Goal: Use online tool/utility

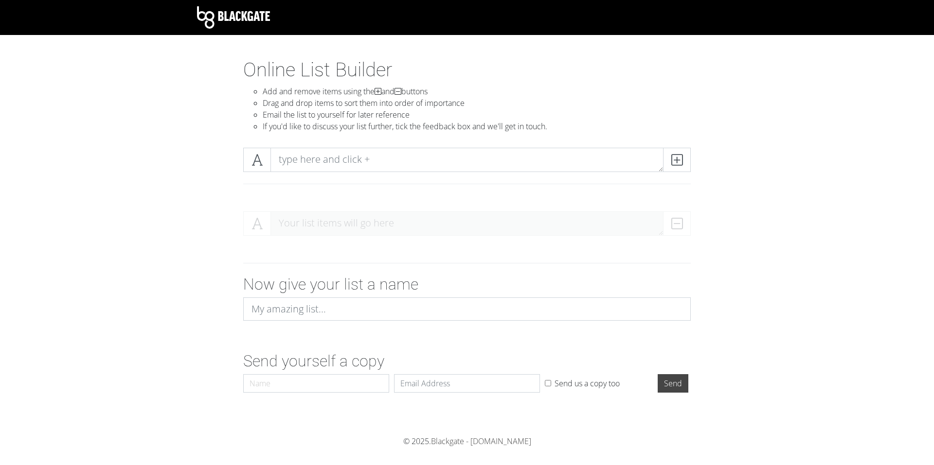
click at [534, 145] on div at bounding box center [467, 172] width 554 height 64
click at [497, 156] on textarea at bounding box center [466, 160] width 393 height 24
paste textarea "Sub MoveUp() Dim currentRow As Long currentRow = ActiveCell.Row ' Prevent movin…"
type textarea "Sub MoveUp() Dim currentRow As Long currentRow = ActiveCell.Row ' Prevent movin…"
click at [679, 165] on icon at bounding box center [676, 160] width 11 height 10
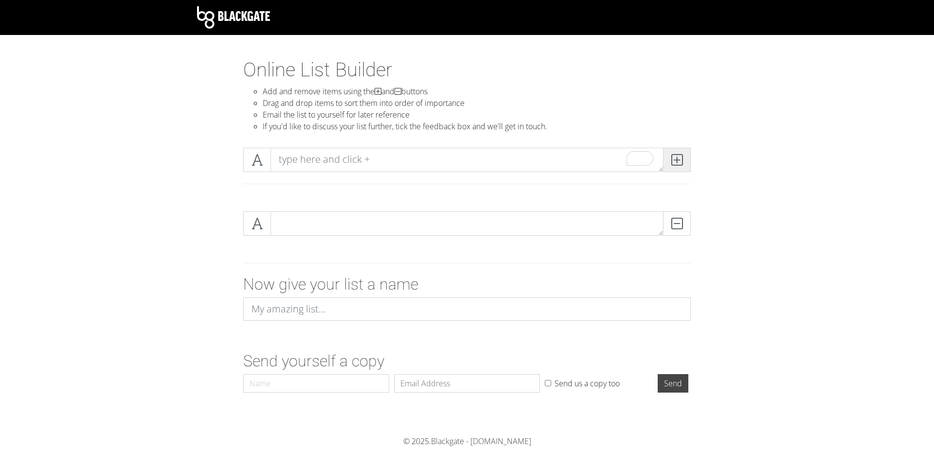
click at [679, 165] on icon at bounding box center [676, 160] width 11 height 10
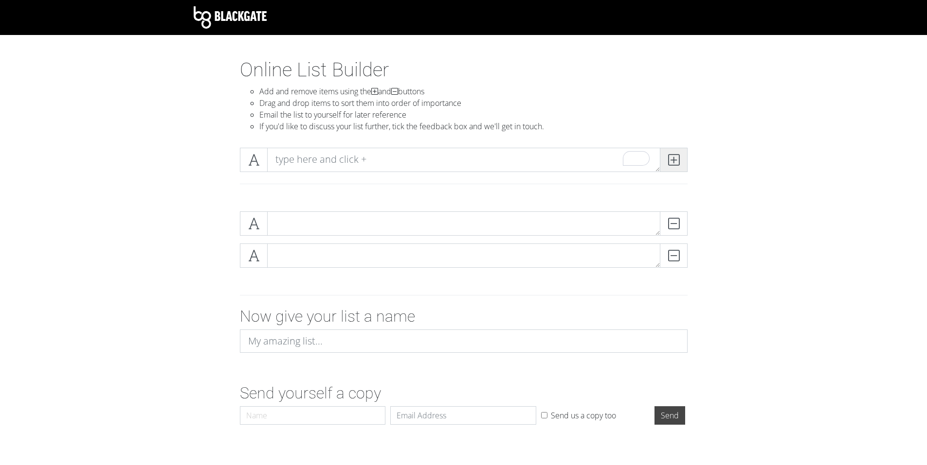
click at [679, 166] on span at bounding box center [674, 160] width 28 height 24
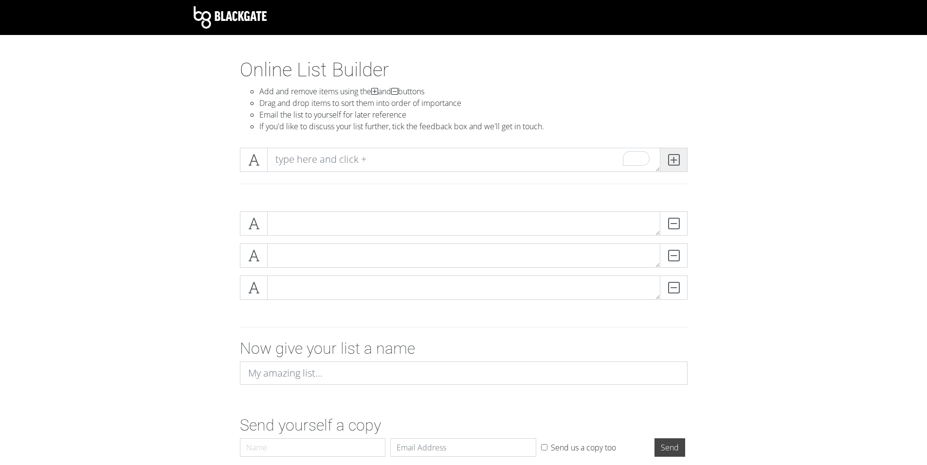
click at [679, 166] on span at bounding box center [674, 160] width 28 height 24
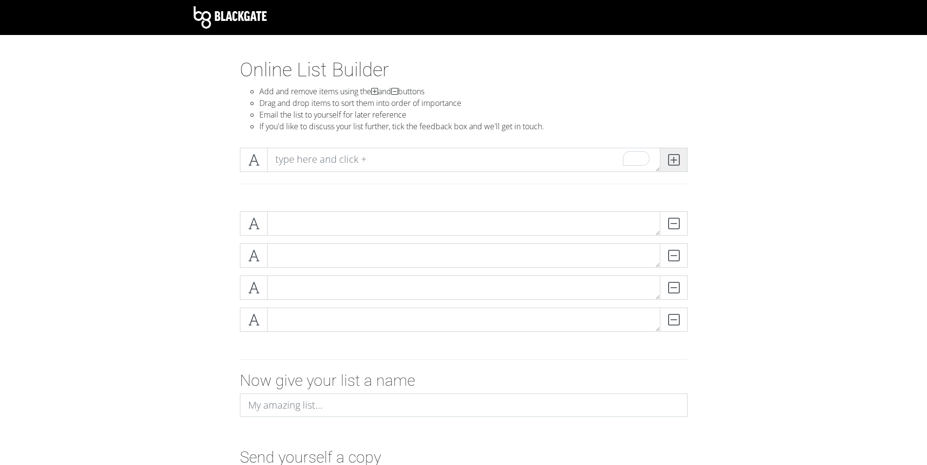
click at [679, 166] on span at bounding box center [674, 160] width 28 height 24
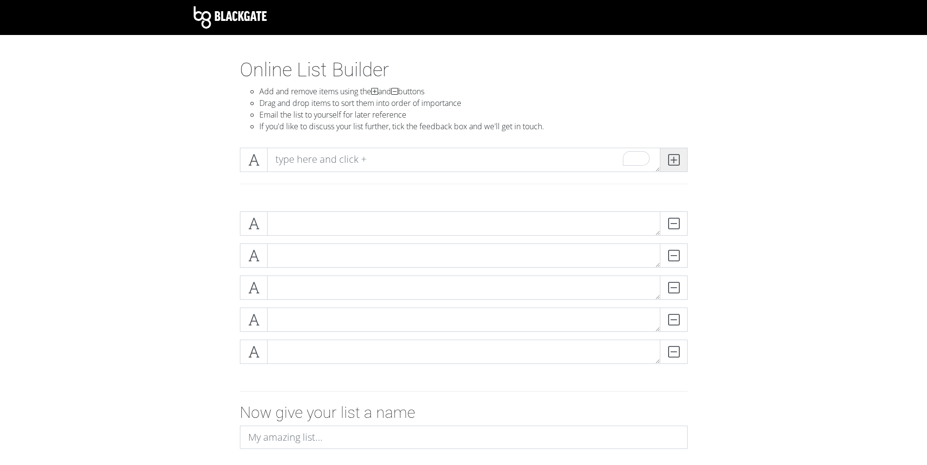
click at [679, 166] on span at bounding box center [674, 160] width 28 height 24
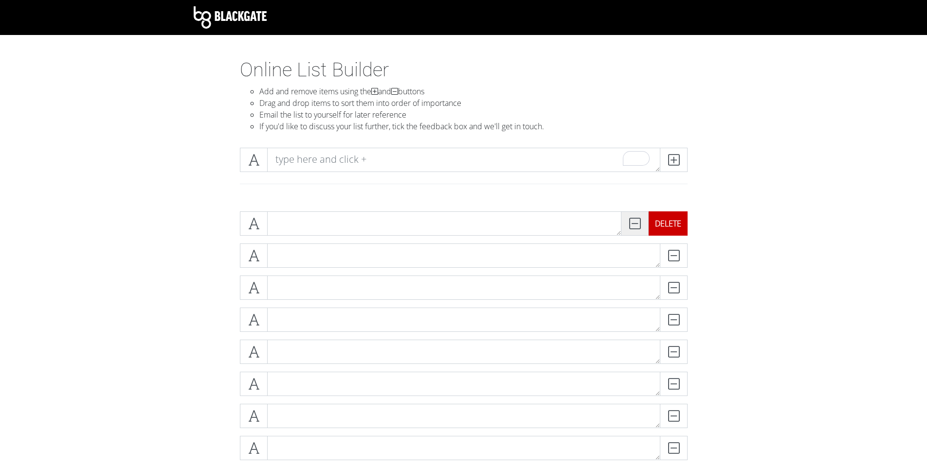
click at [664, 224] on div "DELETE" at bounding box center [667, 224] width 39 height 24
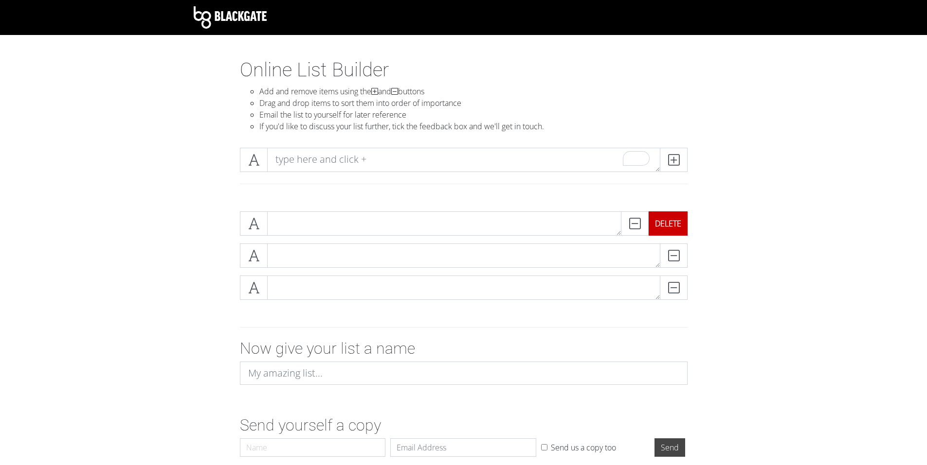
click at [664, 224] on div "DELETE" at bounding box center [667, 224] width 39 height 24
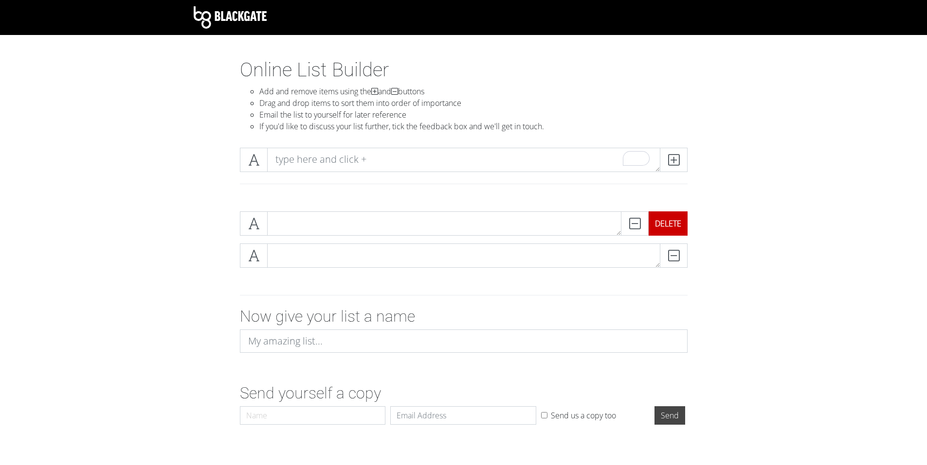
click at [664, 224] on div "DELETE" at bounding box center [667, 224] width 39 height 24
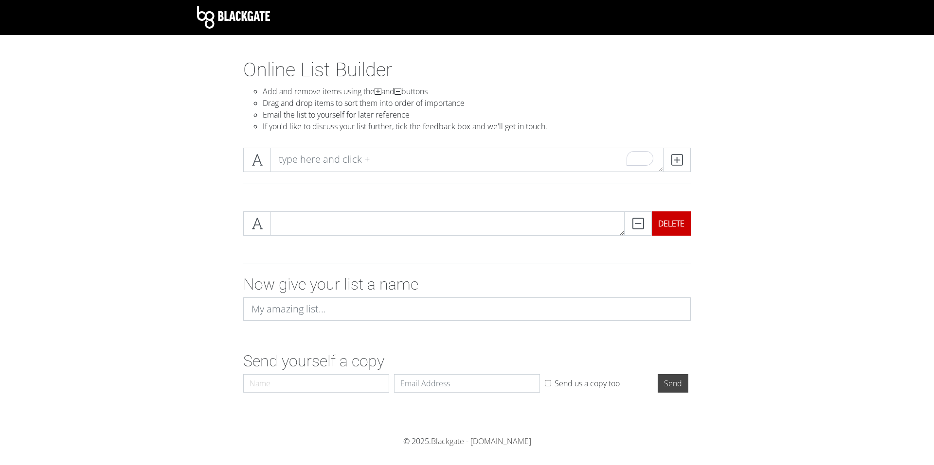
click at [664, 224] on div "DELETE" at bounding box center [671, 224] width 39 height 24
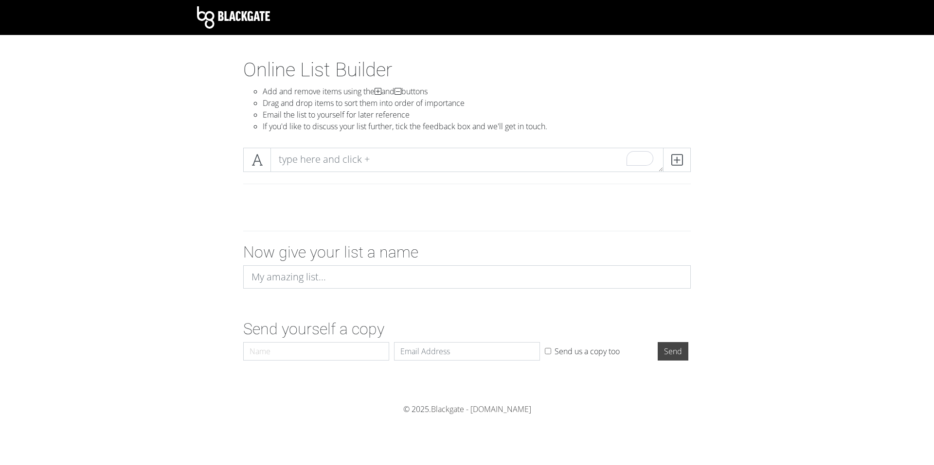
click at [427, 146] on div at bounding box center [467, 172] width 554 height 64
click at [425, 153] on textarea "To enrich screen reader interactions, please activate Accessibility in Grammarl…" at bounding box center [466, 160] width 393 height 24
paste textarea "Loremi Dolor Sita Consec Adipis Elitseddoe Temp Incididu-Utlaboree Dolorem Aliq…"
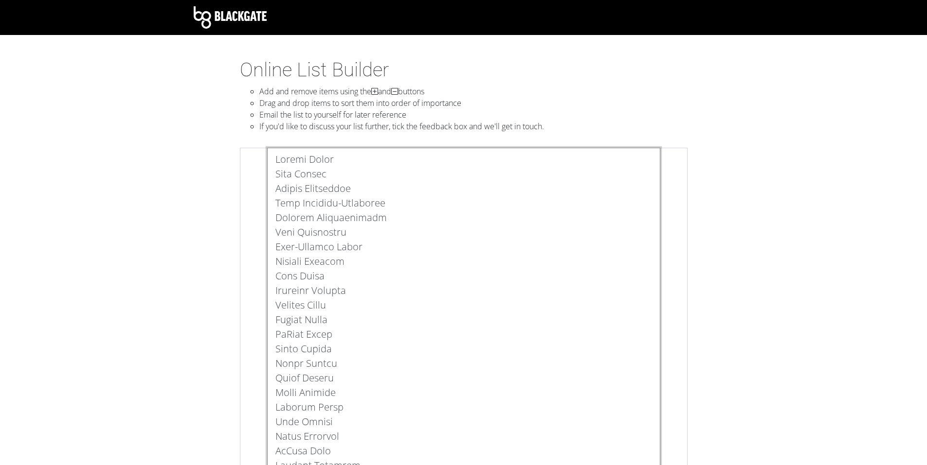
type textarea "Loremi Dolor Sita Consec Adipis Elitseddoe Temp Incididu-Utlaboree Dolorem Aliq…"
drag, startPoint x: 317, startPoint y: 70, endPoint x: 321, endPoint y: 64, distance: 6.6
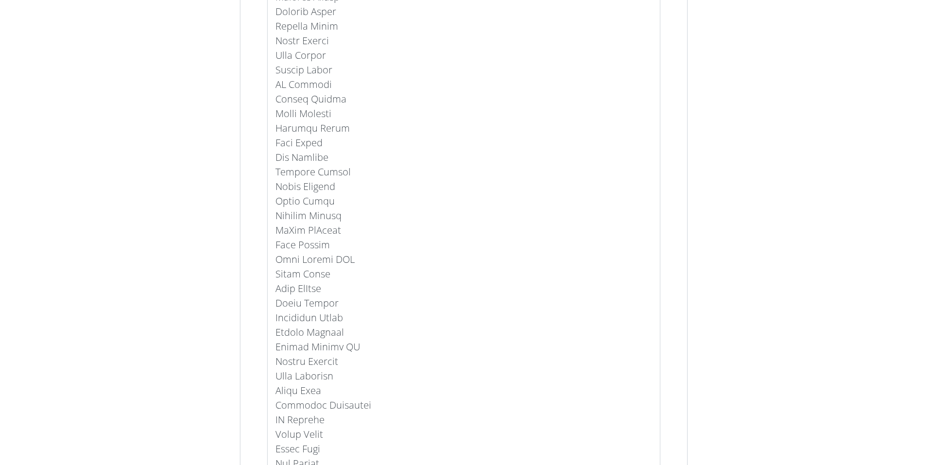
scroll to position [924, 0]
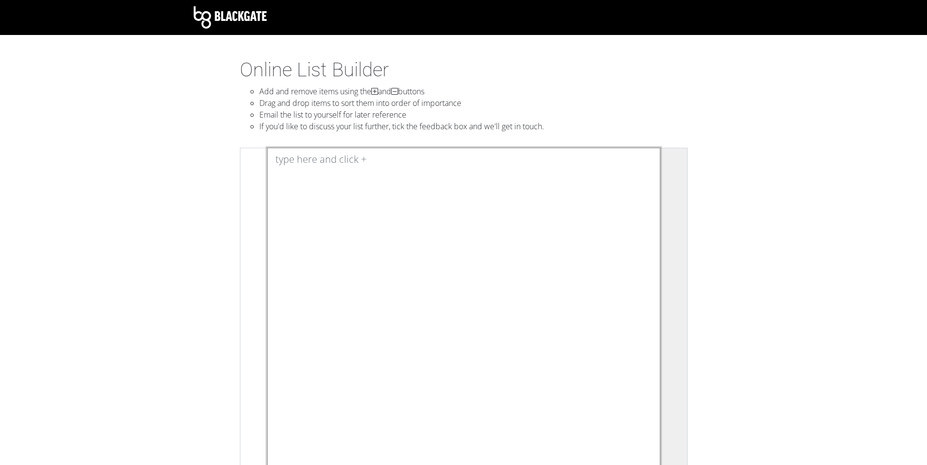
scroll to position [0, 0]
